Goal: Task Accomplishment & Management: Use online tool/utility

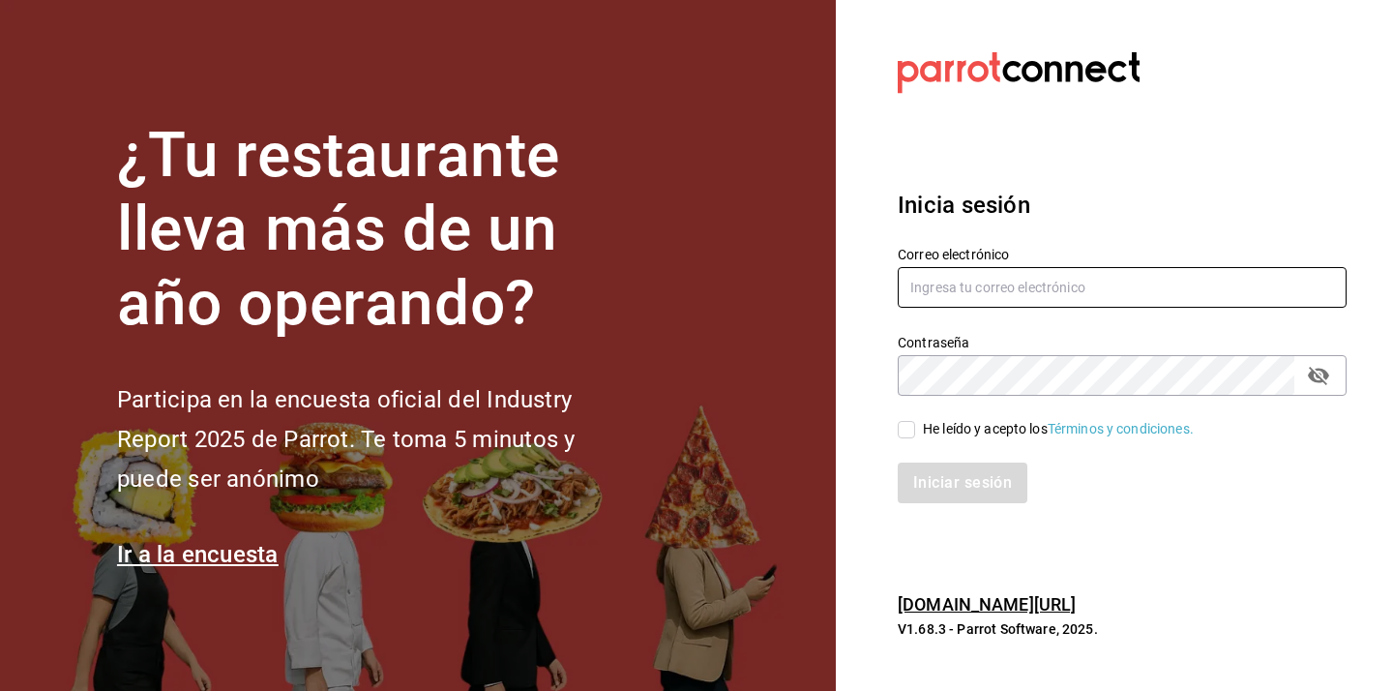
click at [912, 299] on input "text" at bounding box center [1121, 287] width 449 height 41
